Goal: Information Seeking & Learning: Learn about a topic

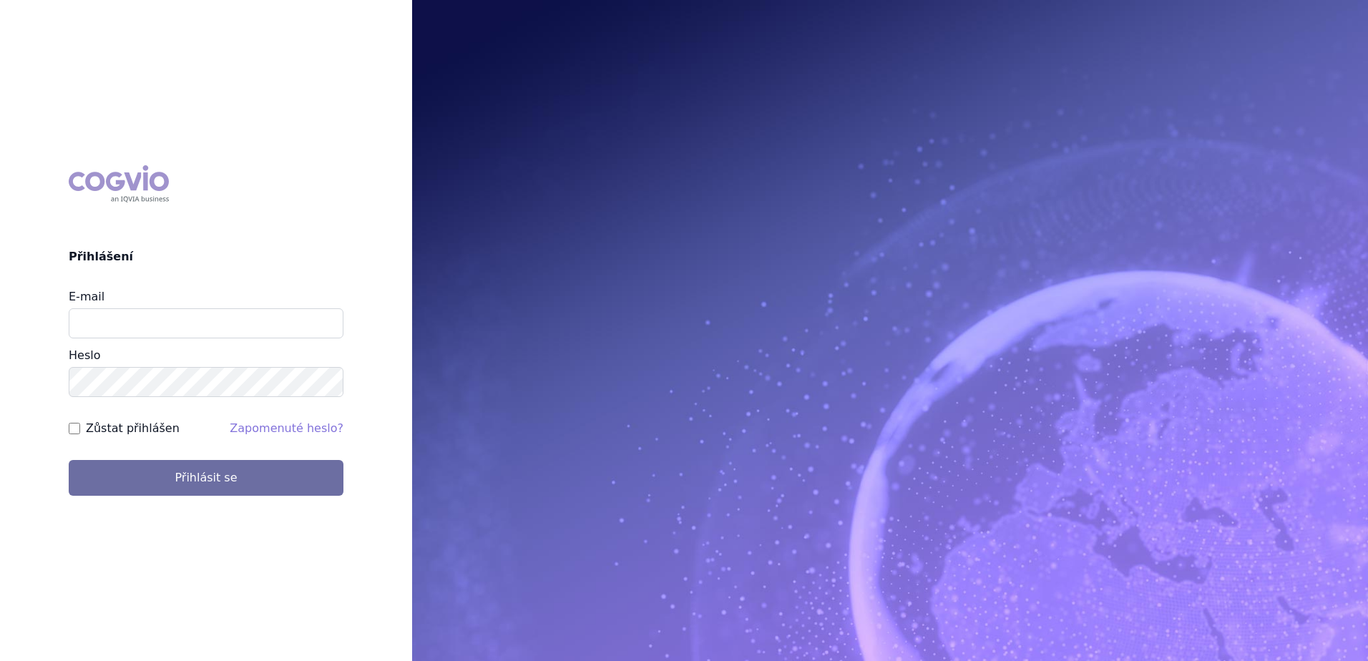
type input "[EMAIL_ADDRESS][DOMAIN_NAME]"
click at [69, 460] on button "Přihlásit se" at bounding box center [206, 478] width 275 height 36
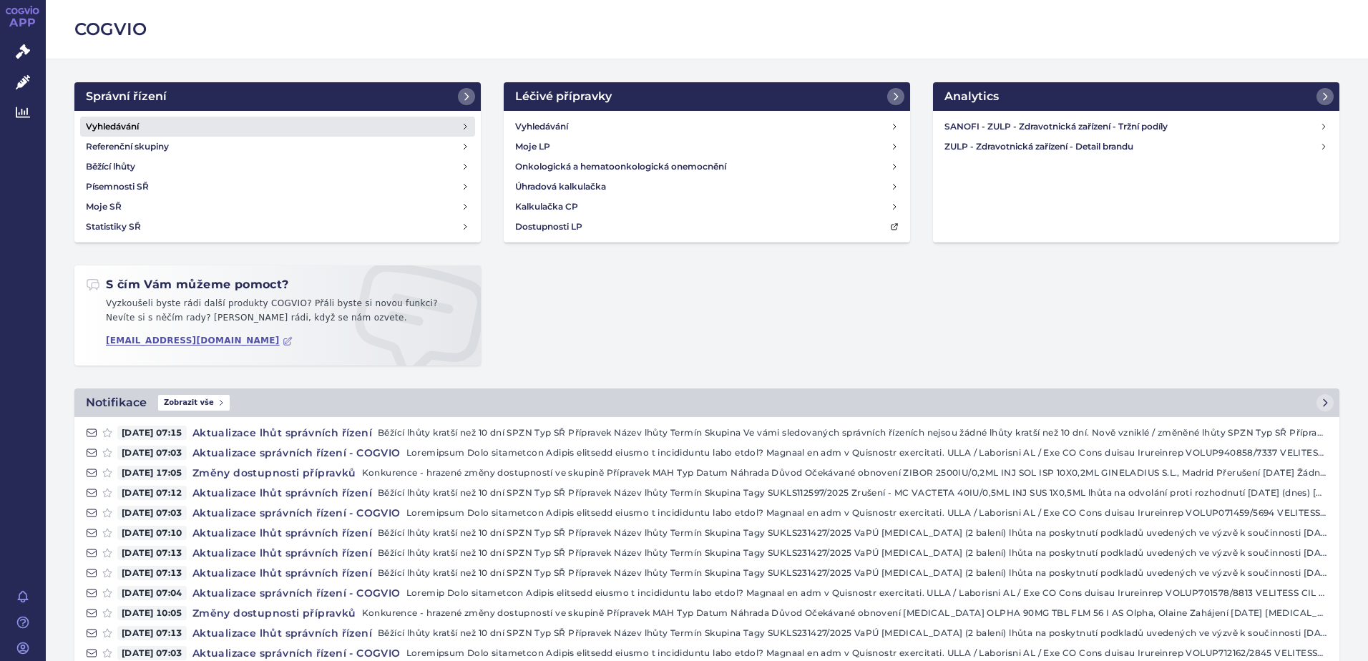
click at [146, 126] on link "Vyhledávání" at bounding box center [277, 127] width 395 height 20
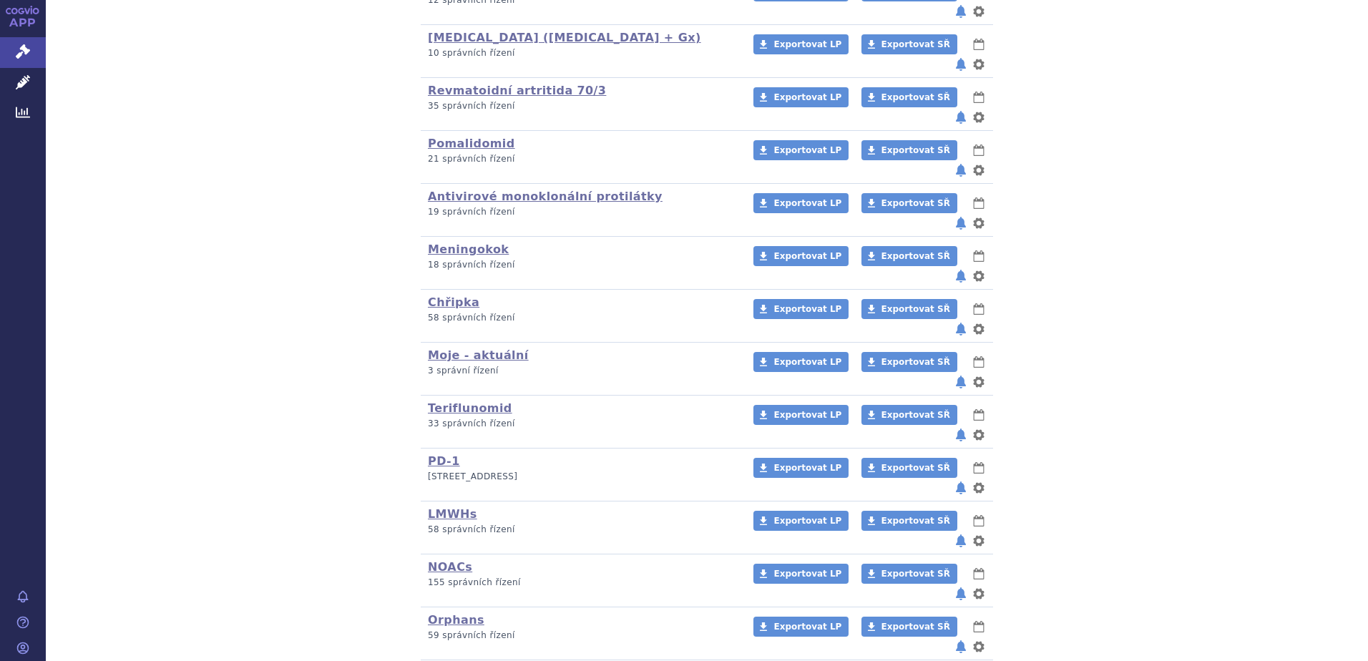
scroll to position [429, 0]
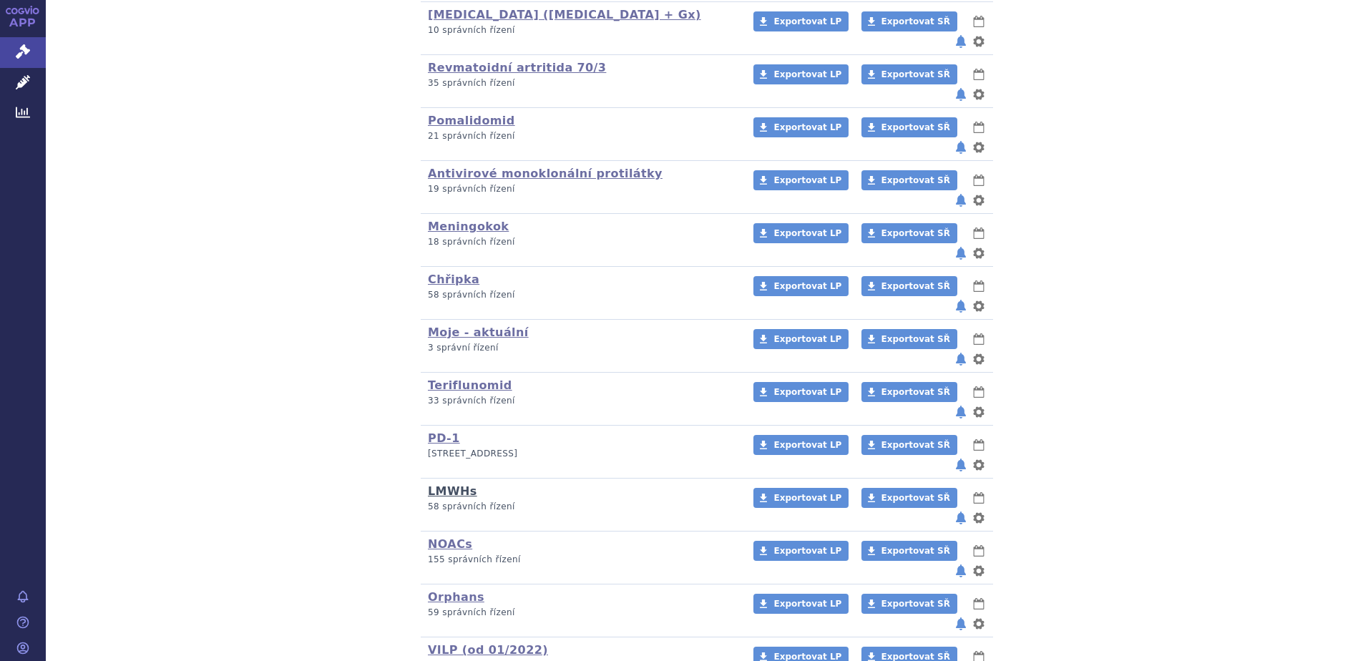
click at [436, 484] on link "LMWHs" at bounding box center [452, 491] width 49 height 14
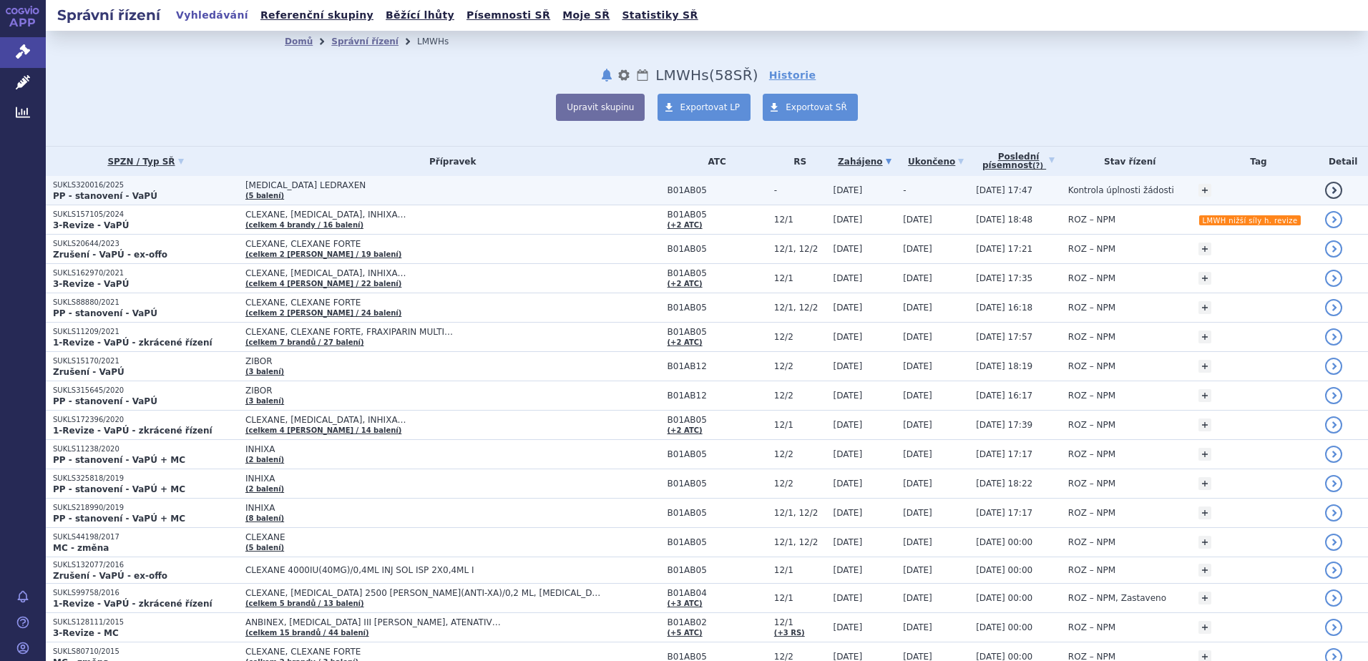
click at [309, 178] on td "ENOXAPARIN SODIUM LEDRAXEN (5 balení)" at bounding box center [449, 190] width 422 height 29
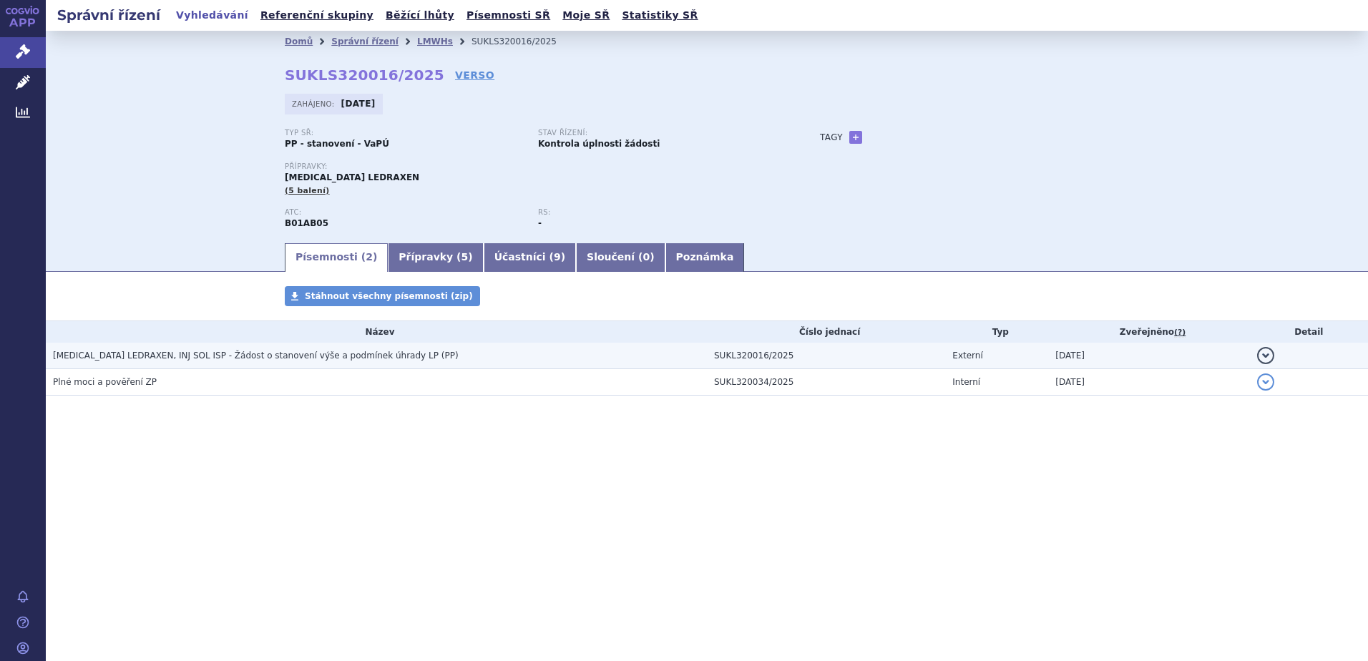
click at [117, 353] on span "ENOXAPARIN SODIUM LEDRAXEN, INJ SOL ISP - Žádost o stanovení výše a podmínek úh…" at bounding box center [256, 356] width 406 height 10
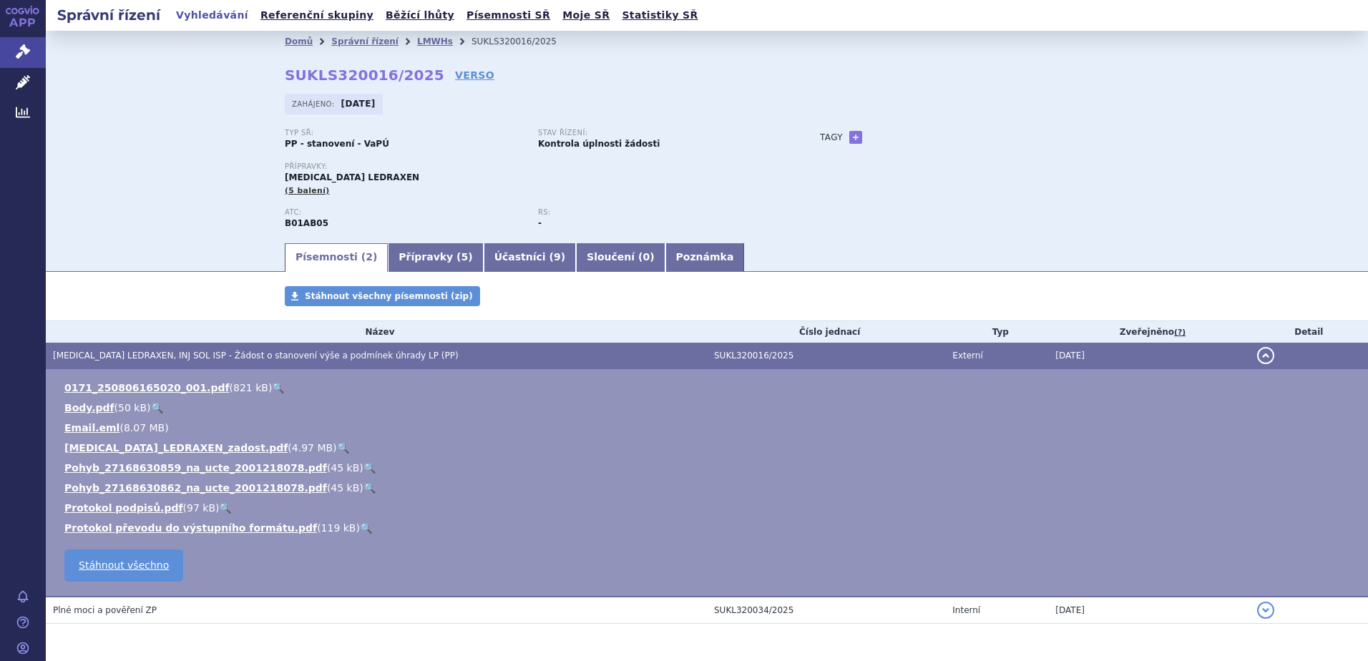
click at [337, 448] on link "🔍" at bounding box center [343, 447] width 12 height 11
click at [189, 353] on span "ENOXAPARIN SODIUM LEDRAXEN, INJ SOL ISP - Žádost o stanovení výše a podmínek úh…" at bounding box center [256, 356] width 406 height 10
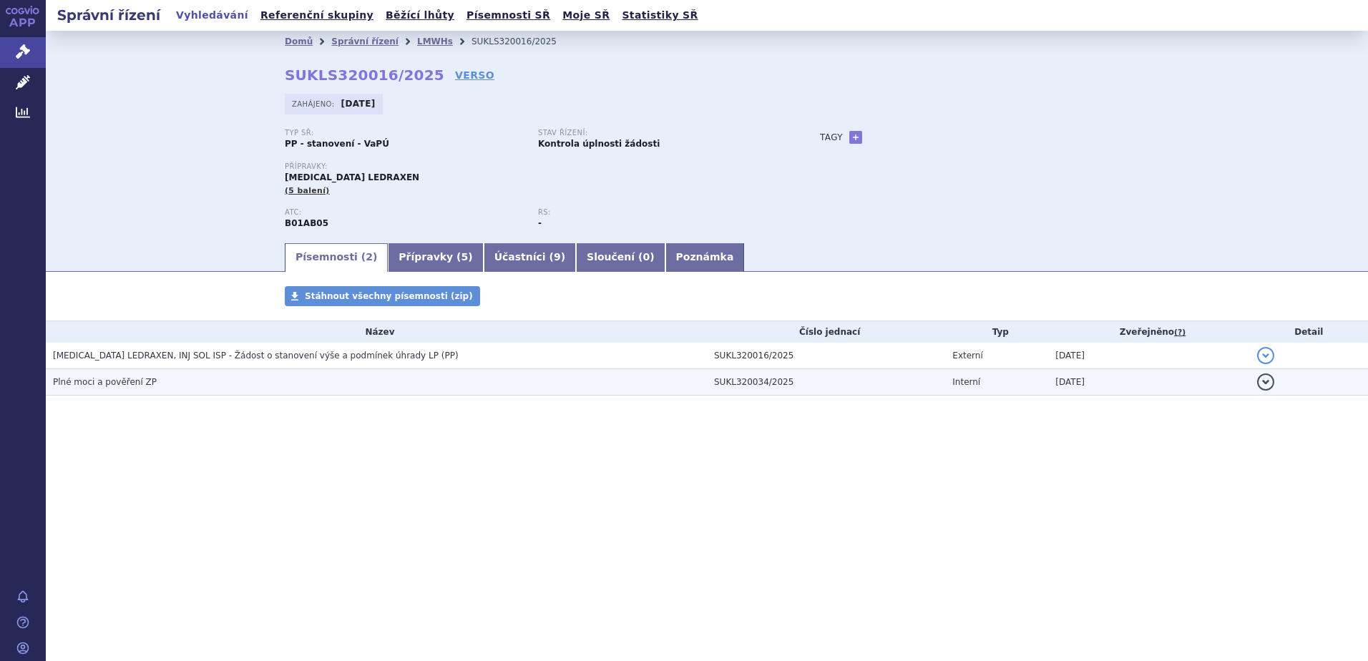
click at [164, 377] on h3 "Plné moci a pověření ZP" at bounding box center [380, 382] width 654 height 14
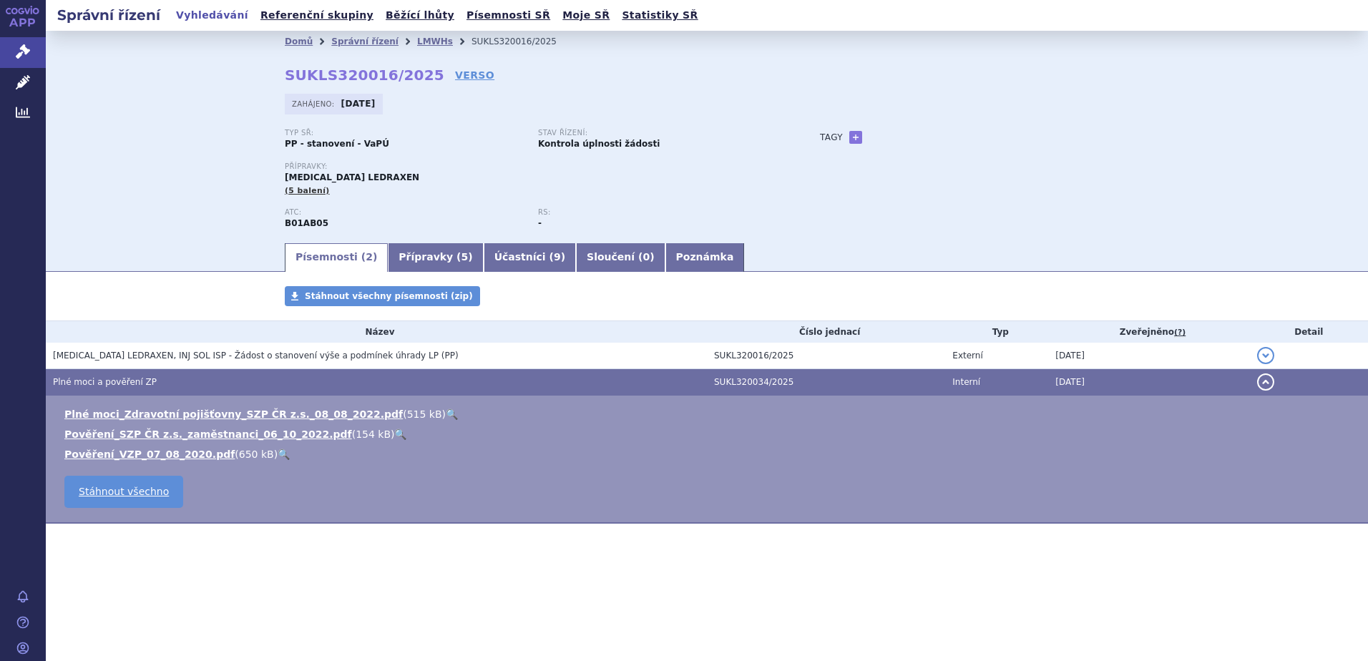
click at [164, 376] on h3 "Plné moci a pověření ZP" at bounding box center [380, 382] width 654 height 14
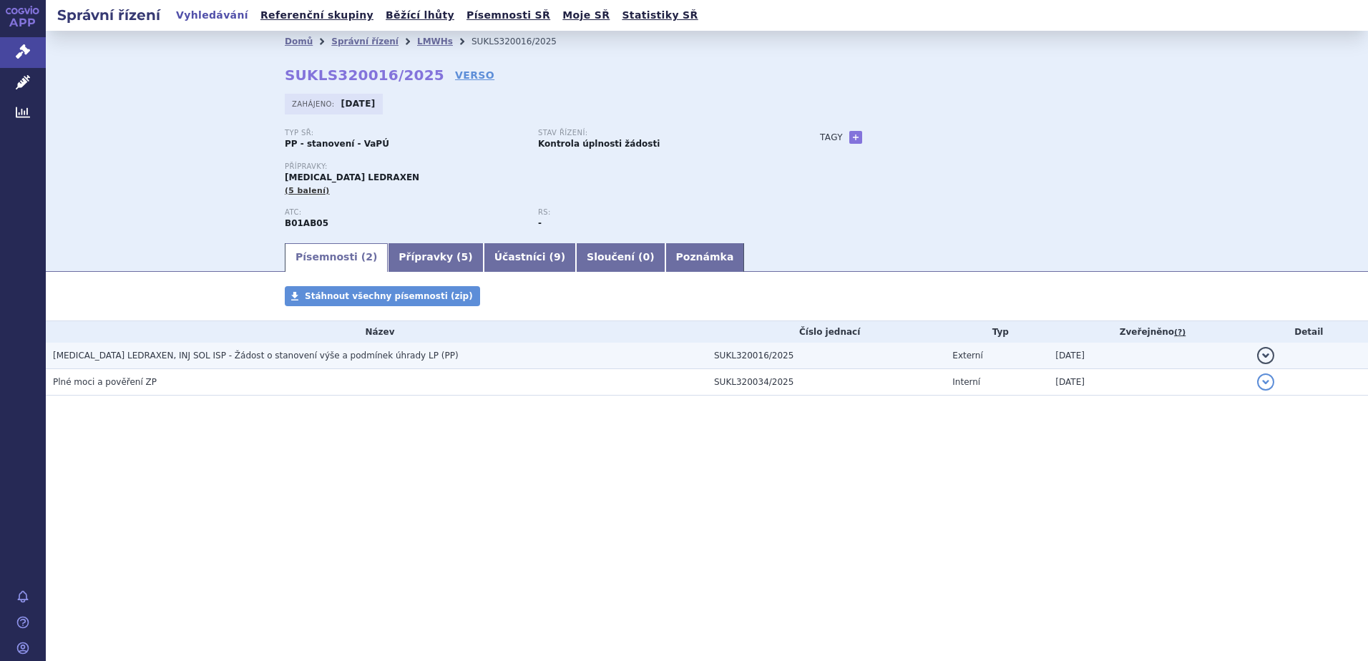
click at [167, 348] on td "ENOXAPARIN SODIUM LEDRAXEN, INJ SOL ISP - Žádost o stanovení výše a podmínek úh…" at bounding box center [376, 356] width 661 height 26
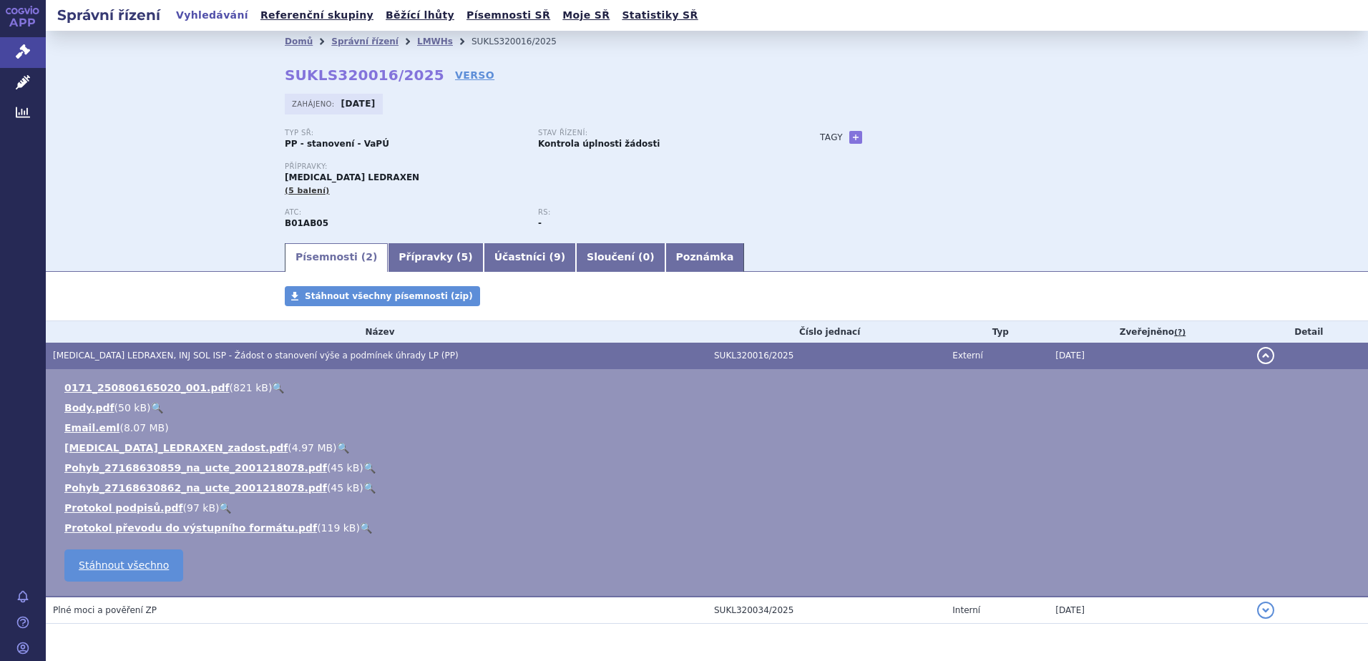
click at [272, 386] on link "🔍" at bounding box center [278, 387] width 12 height 11
click at [151, 409] on link "🔍" at bounding box center [157, 407] width 12 height 11
click at [337, 447] on link "🔍" at bounding box center [343, 447] width 12 height 11
click at [215, 16] on link "Vyhledávání" at bounding box center [212, 15] width 81 height 19
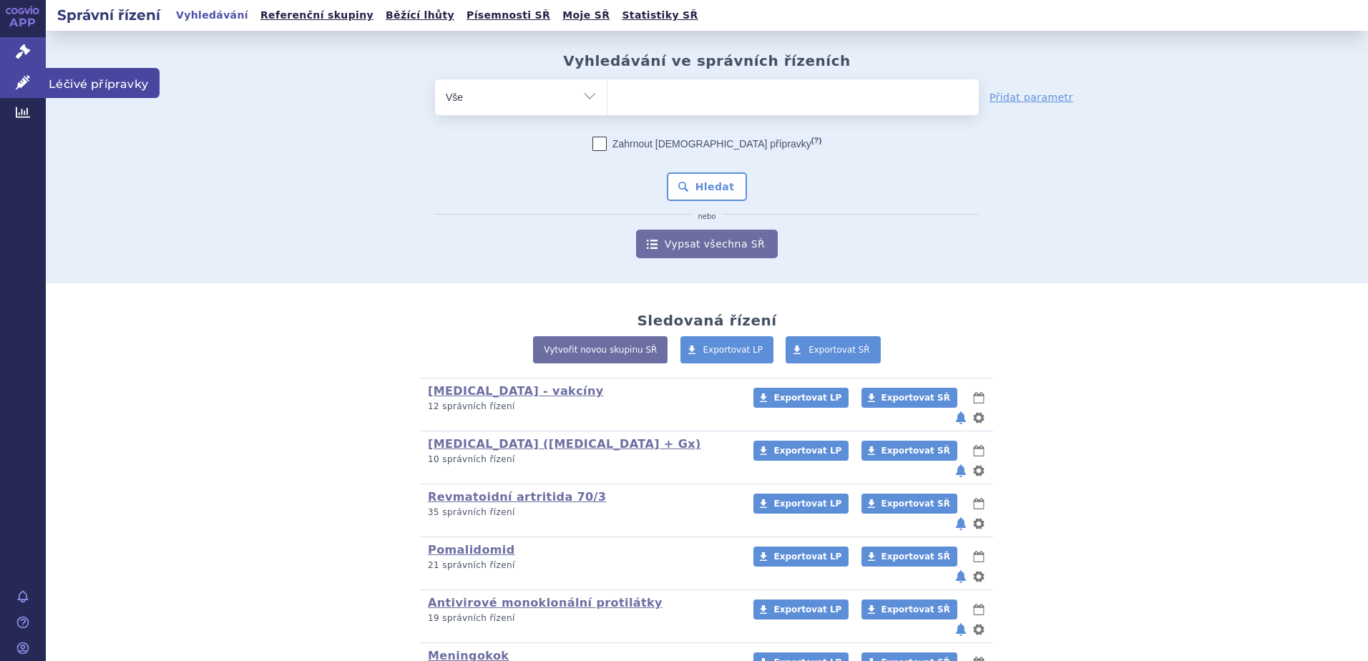
click at [120, 84] on span "Léčivé přípravky" at bounding box center [103, 83] width 114 height 30
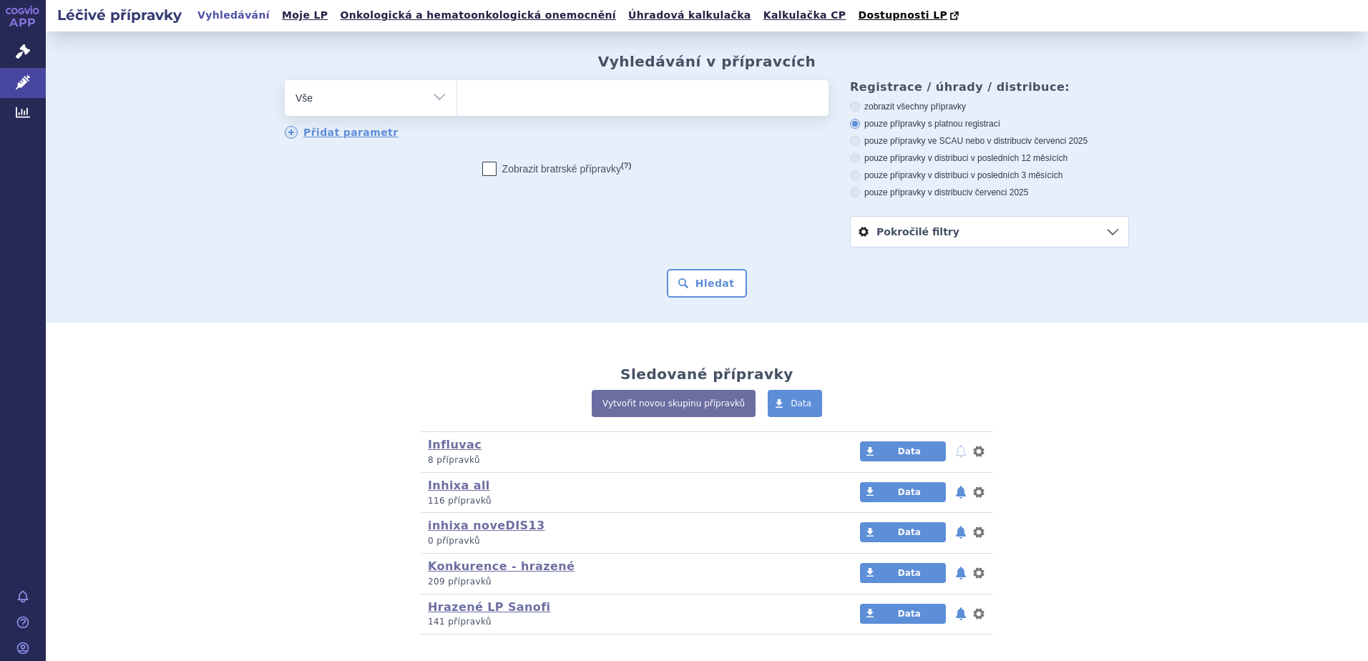
click at [353, 99] on select "Vše Přípravek/SUKL kód MAH VPOIS ATC/Aktivní látka Léková forma Síla" at bounding box center [371, 96] width 172 height 32
select select "filter-marketing-authorization-holder"
click at [285, 81] on select "Vše Přípravek/SUKL kód MAH VPOIS ATC/Aktivní látka Léková forma Síla" at bounding box center [371, 96] width 172 height 32
click at [538, 92] on ul at bounding box center [642, 95] width 371 height 30
click at [457, 92] on select at bounding box center [457, 97] width 1 height 36
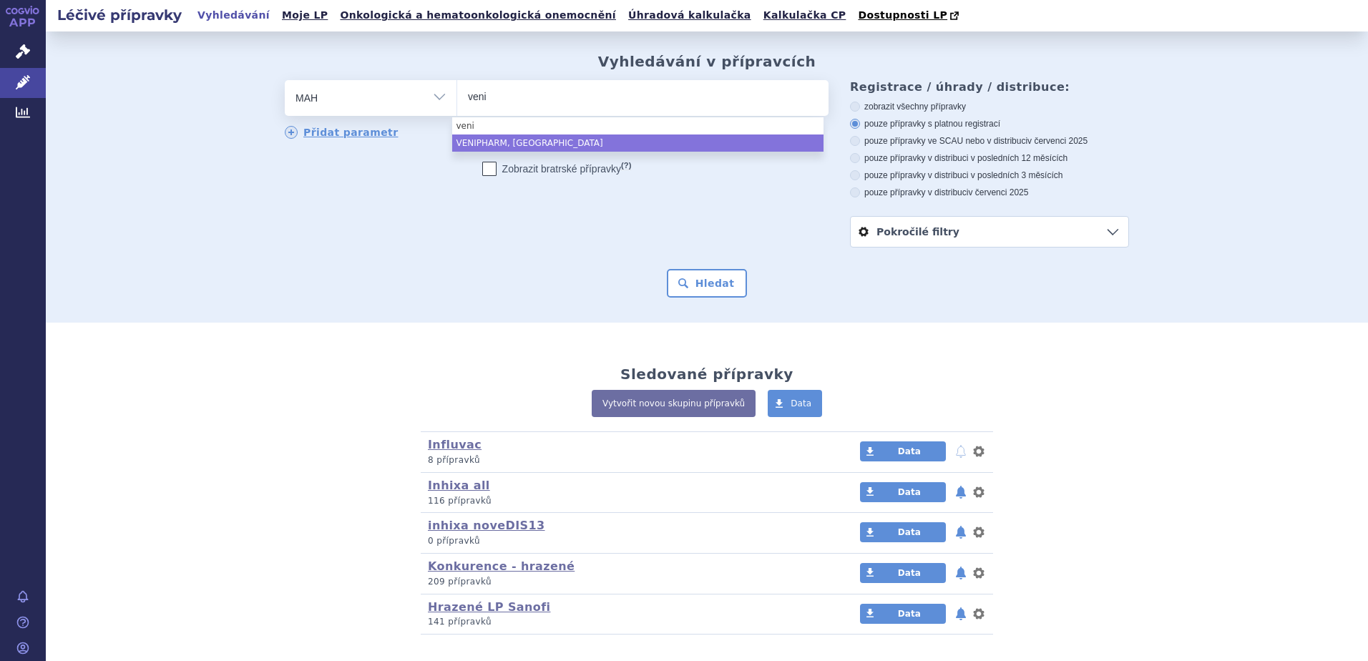
type input "veni"
select select "VENIPHARM, Saint Cloud"
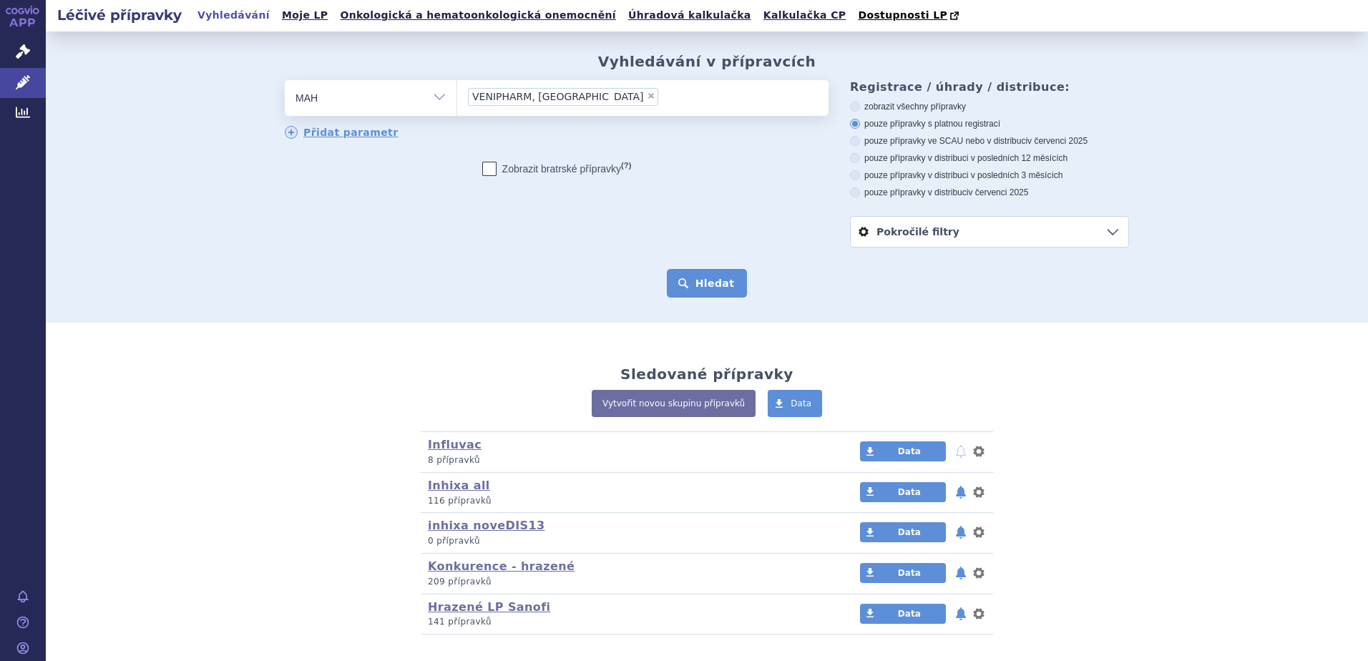
click at [705, 282] on button "Hledat" at bounding box center [707, 283] width 81 height 29
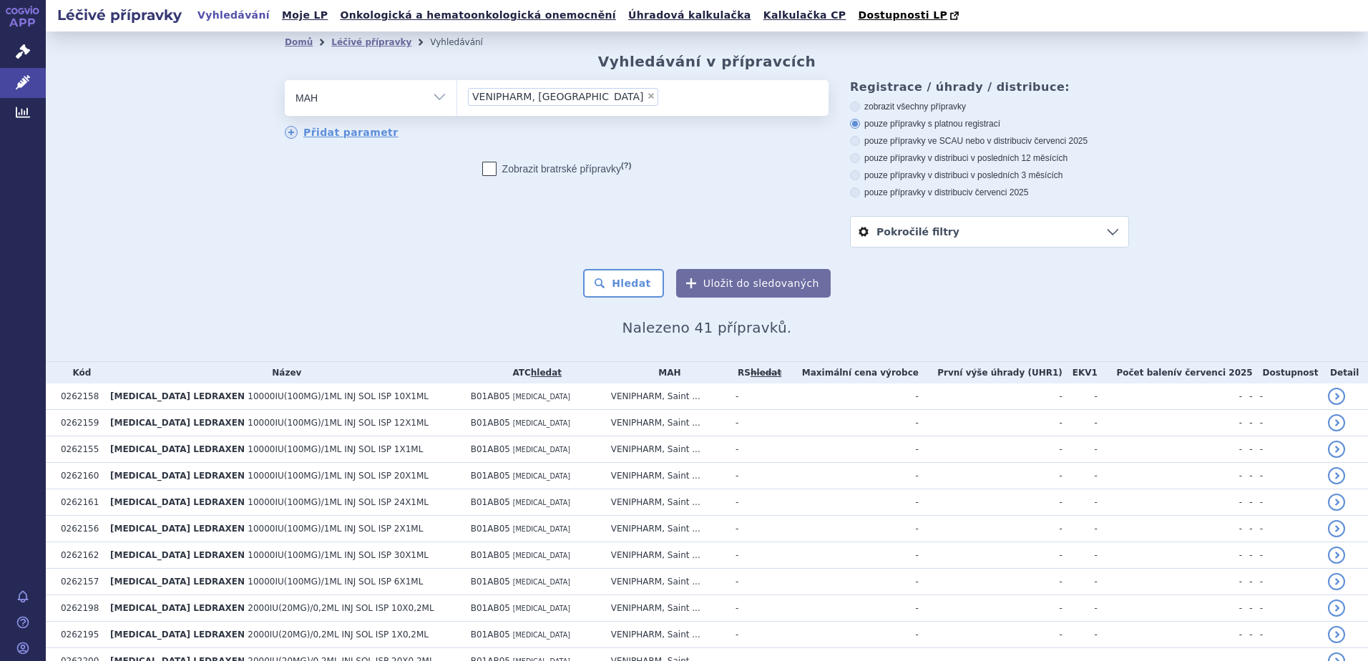
click at [947, 158] on label "pouze přípravky v distribuci v posledních 12 měsících" at bounding box center [989, 157] width 279 height 11
click at [861, 158] on input "pouze přípravky v distribuci v posledních 12 měsících" at bounding box center [856, 159] width 9 height 9
radio input "true"
click at [640, 275] on button "Hledat" at bounding box center [623, 283] width 81 height 29
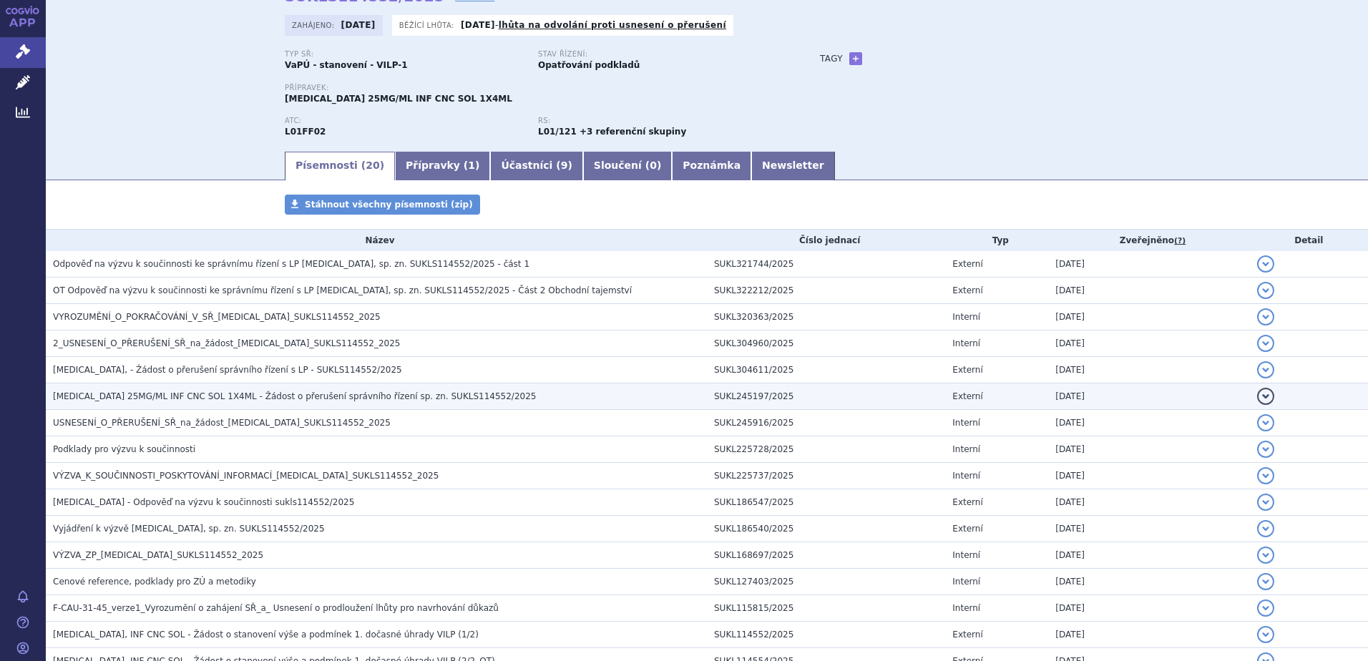
scroll to position [284, 0]
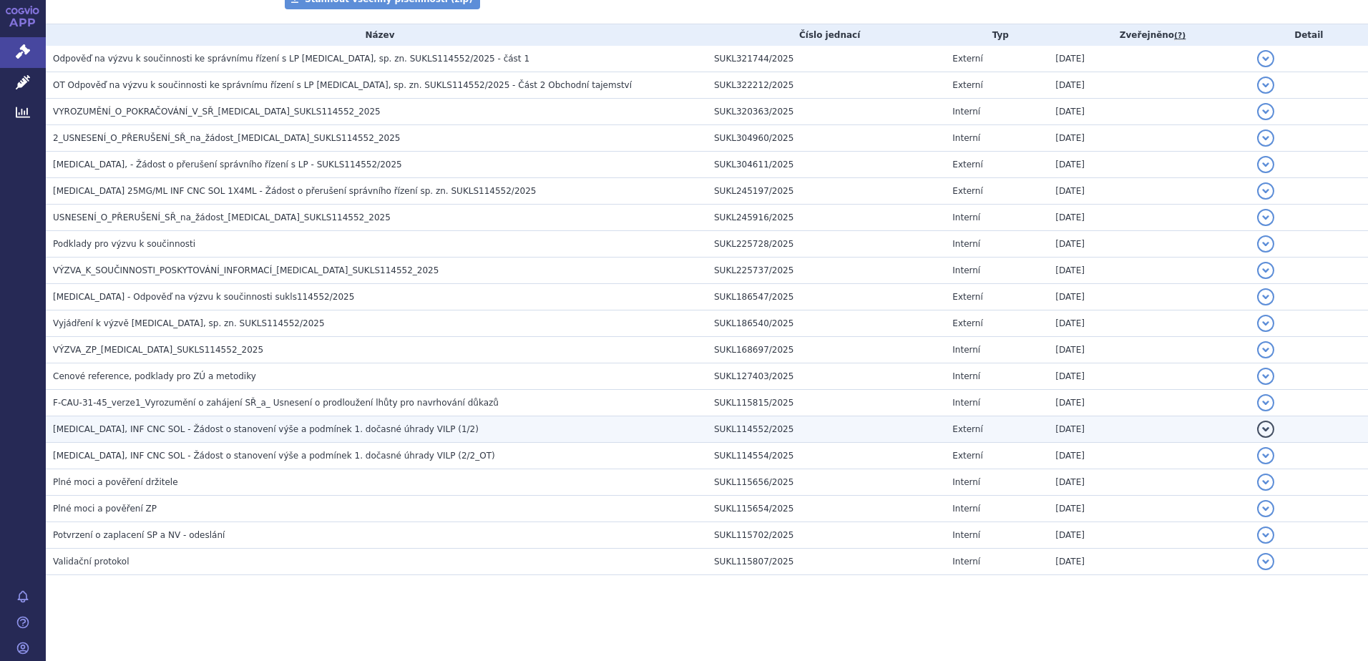
click at [144, 418] on td "KEYTRUDA, INF CNC SOL - Žádost o stanovení výše a podmínek 1. dočasné úhrady VI…" at bounding box center [376, 429] width 661 height 26
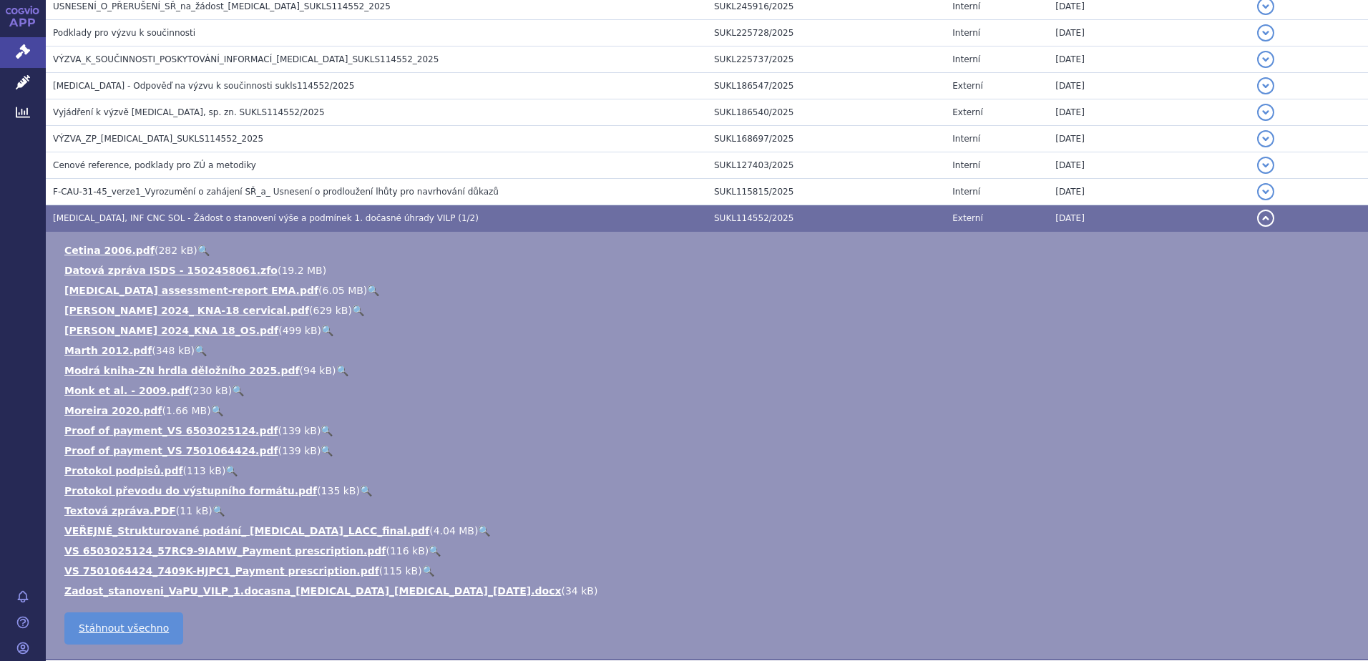
scroll to position [499, 0]
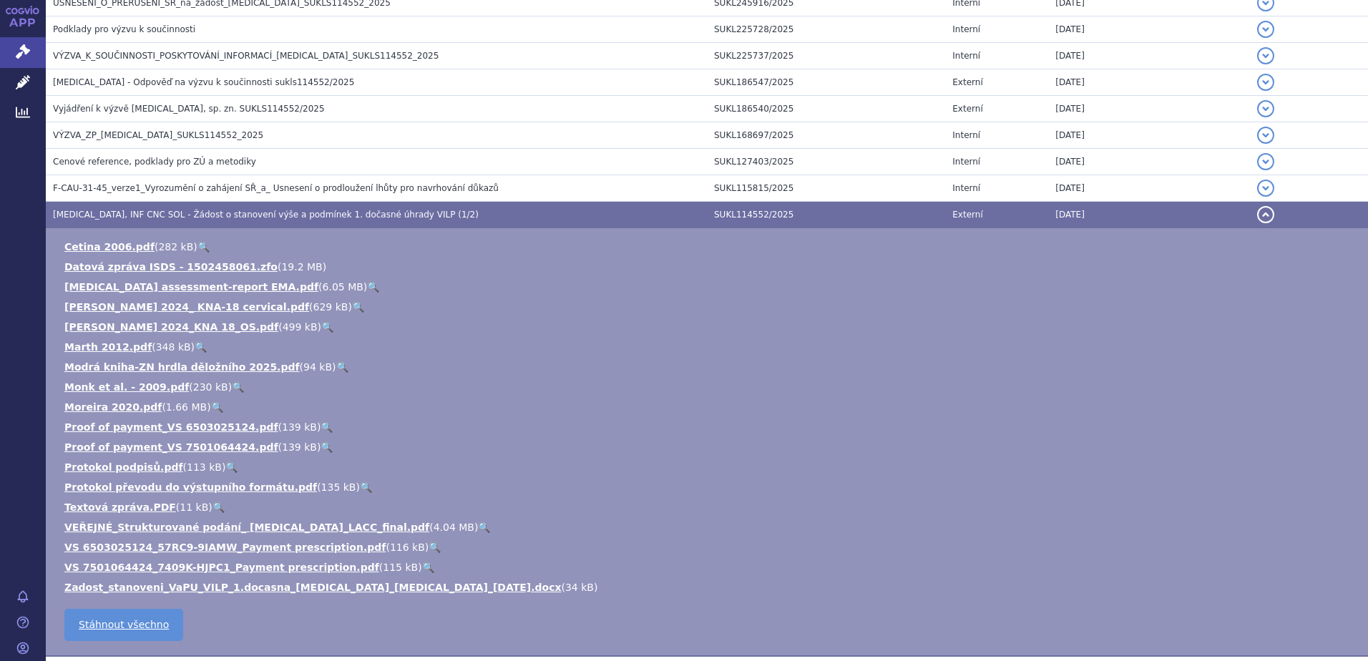
click at [213, 508] on link "🔍" at bounding box center [219, 507] width 12 height 11
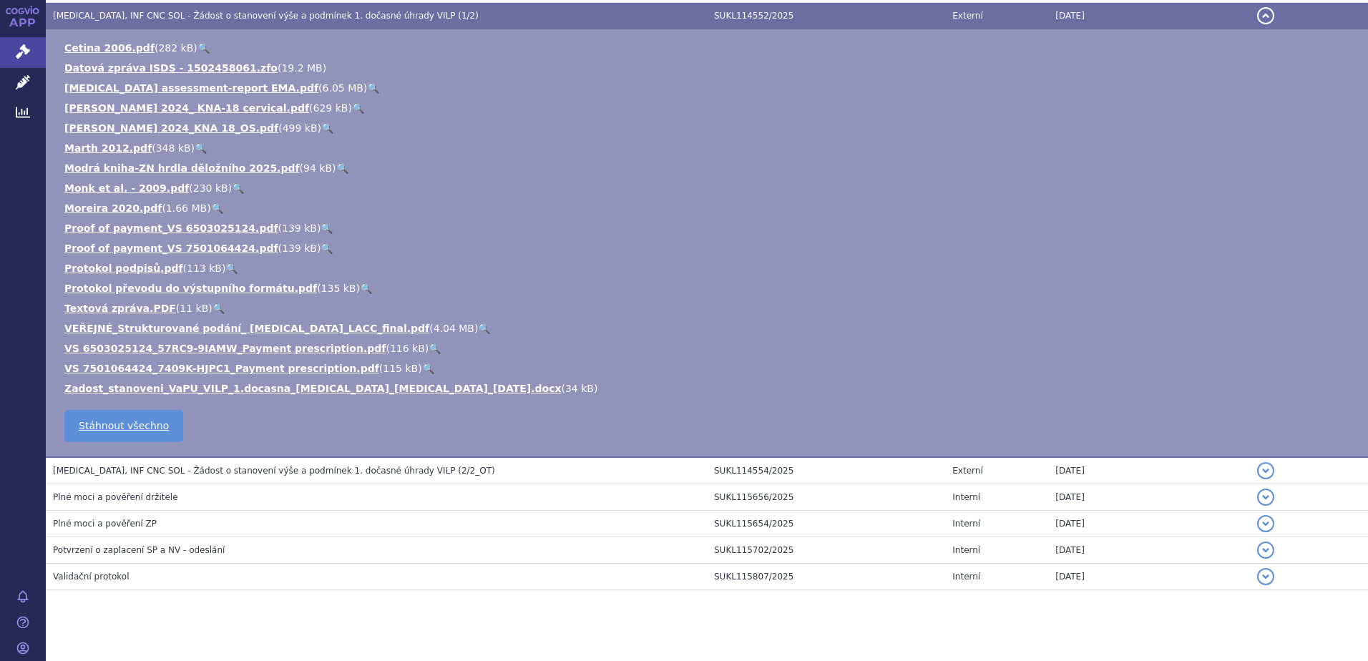
scroll to position [713, 0]
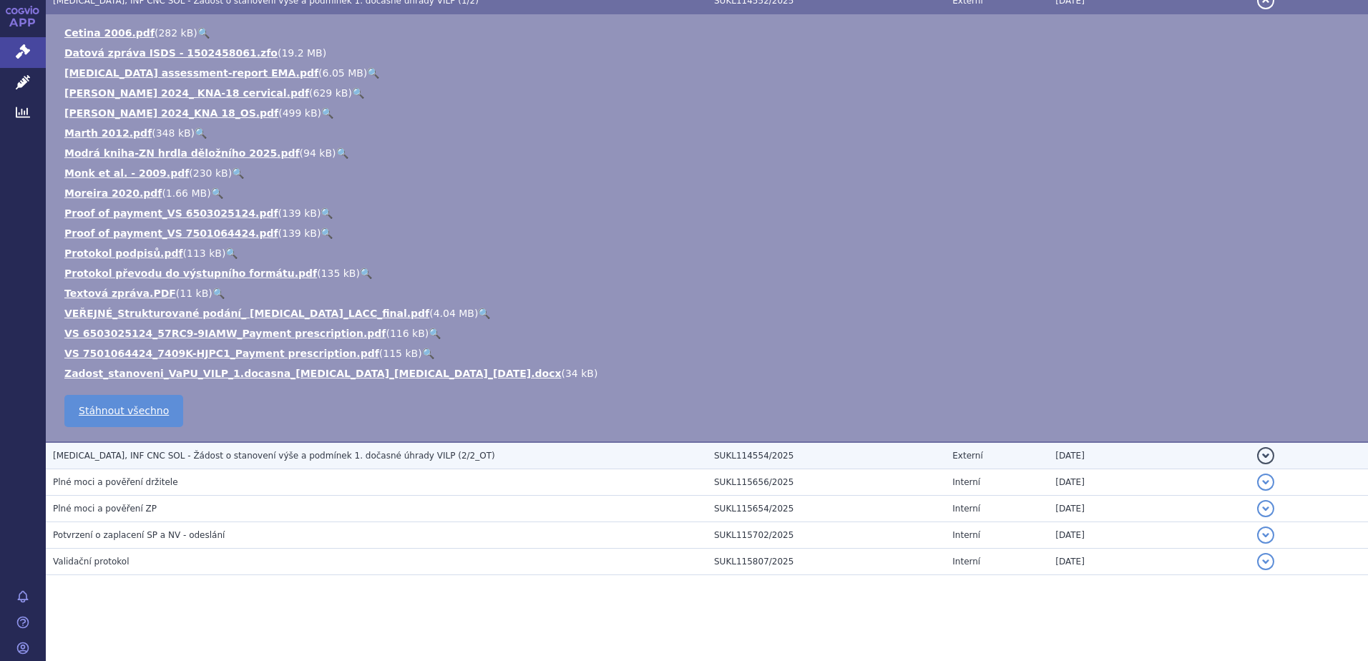
click at [131, 452] on span "KEYTRUDA, INF CNC SOL - Žádost o stanovení výše a podmínek 1. dočasné úhrady VI…" at bounding box center [274, 456] width 442 height 10
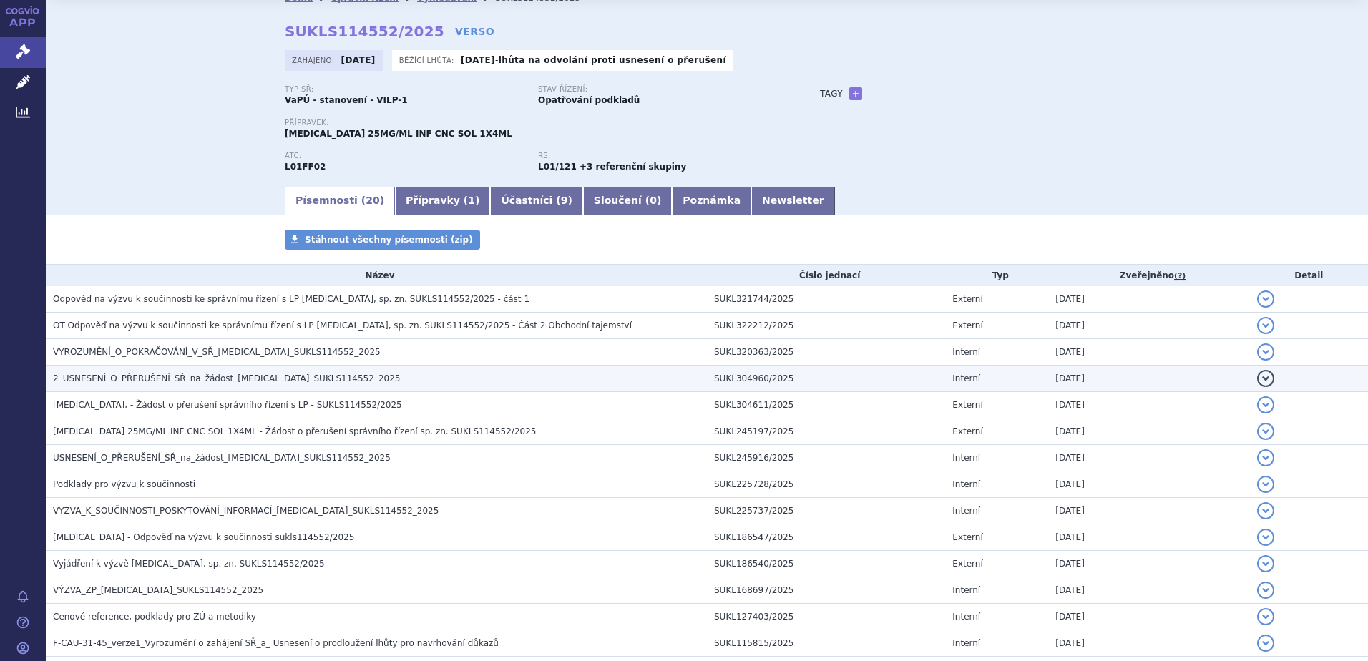
scroll to position [0, 0]
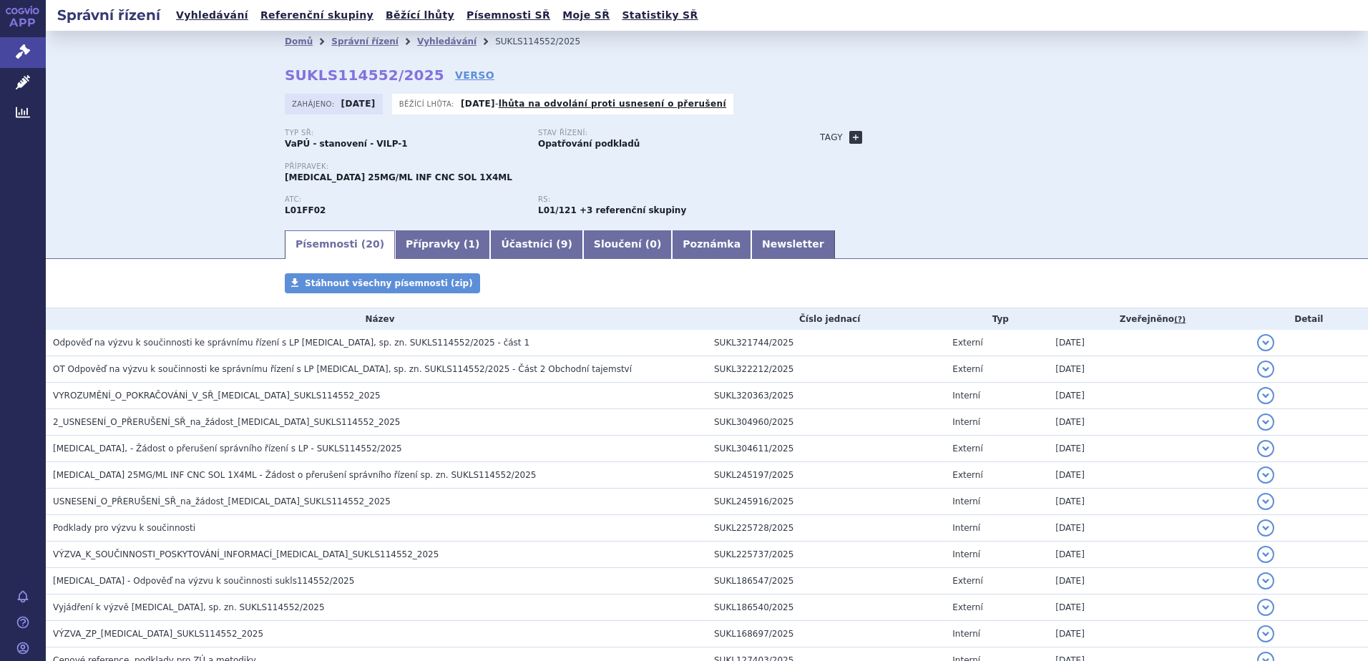
click at [852, 136] on link "+" at bounding box center [855, 137] width 13 height 13
click at [884, 141] on span at bounding box center [920, 137] width 103 height 19
type input "cer"
select select "cervical"
click at [982, 137] on button "Přidat" at bounding box center [993, 137] width 36 height 17
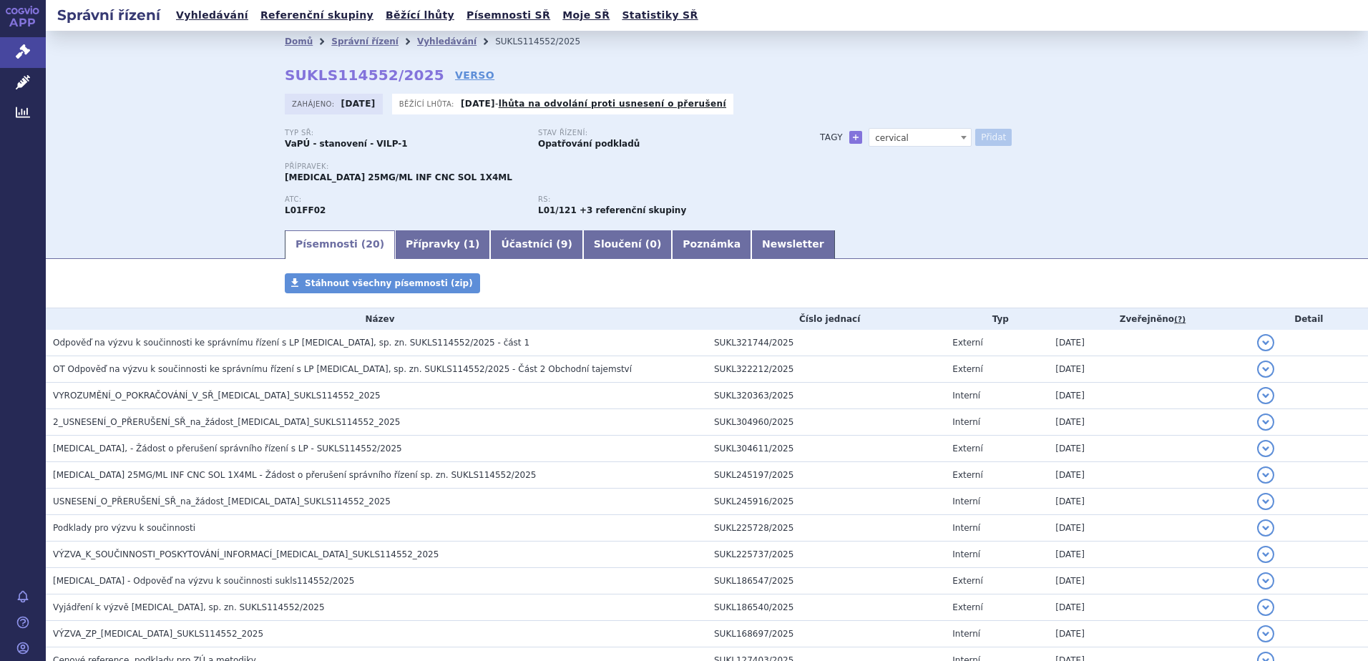
select select
click at [25, 12] on icon at bounding box center [23, 10] width 34 height 9
